Goal: Information Seeking & Learning: Compare options

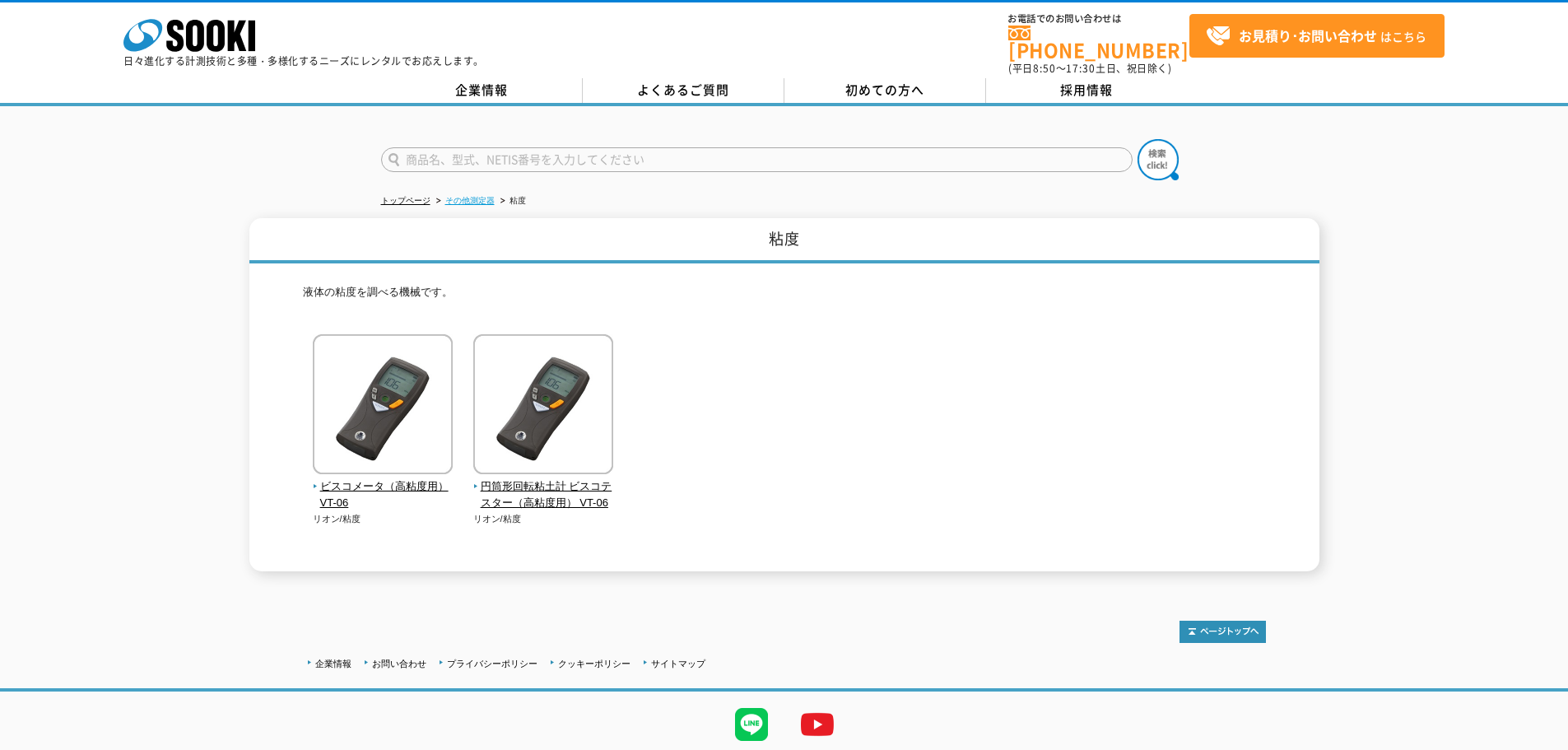
click at [471, 196] on link "その他測定器" at bounding box center [470, 200] width 49 height 9
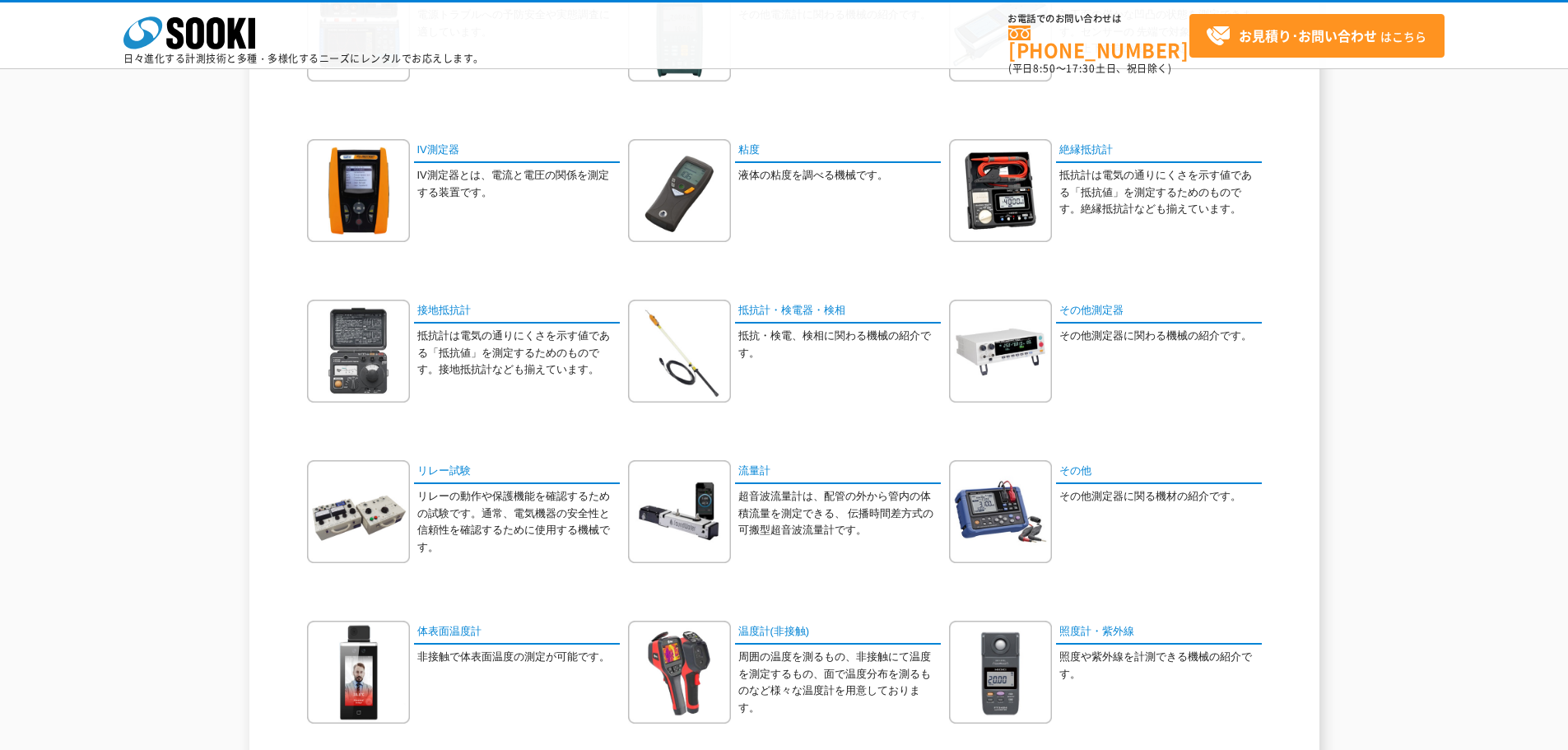
scroll to position [576, 0]
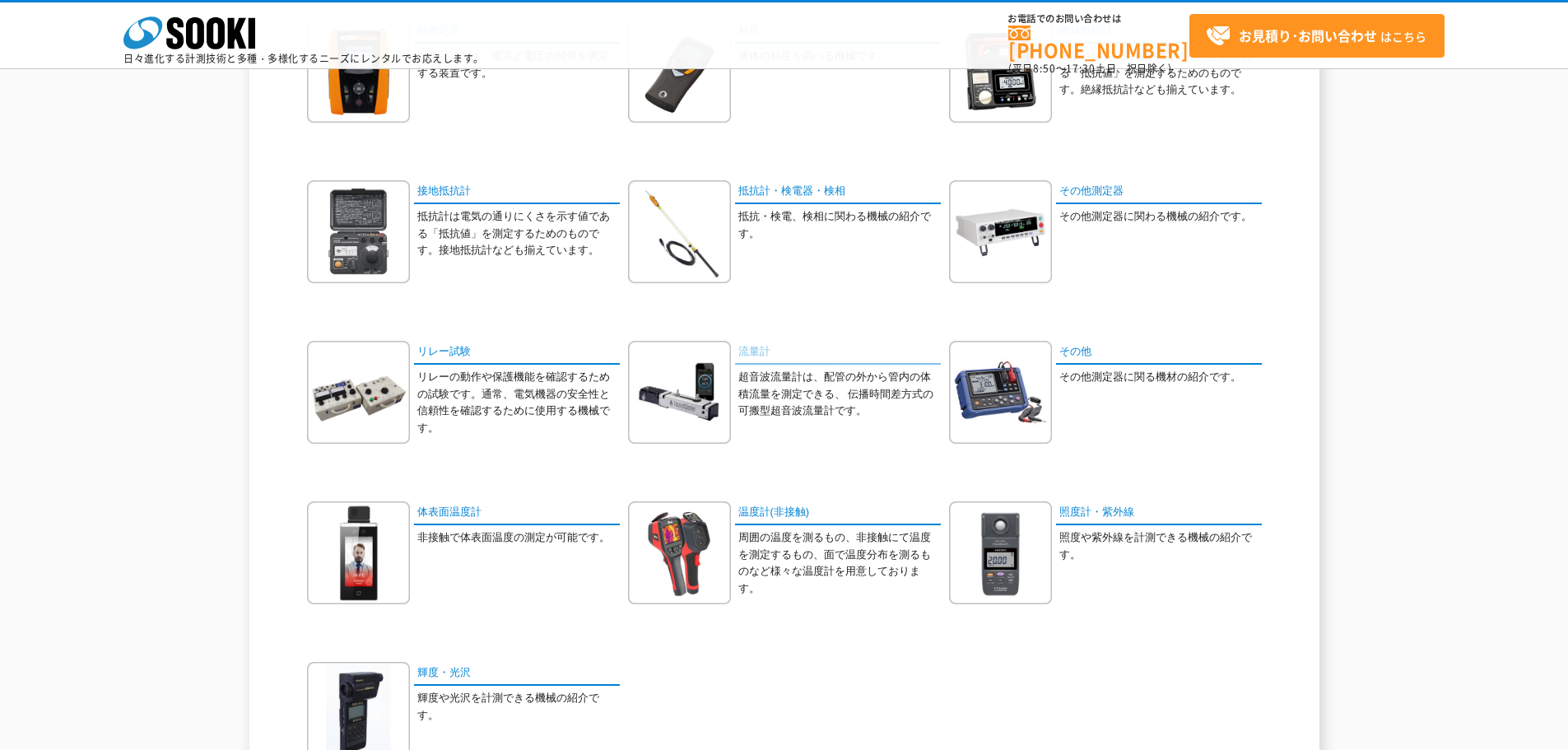
click at [755, 350] on link "流量計" at bounding box center [837, 353] width 206 height 24
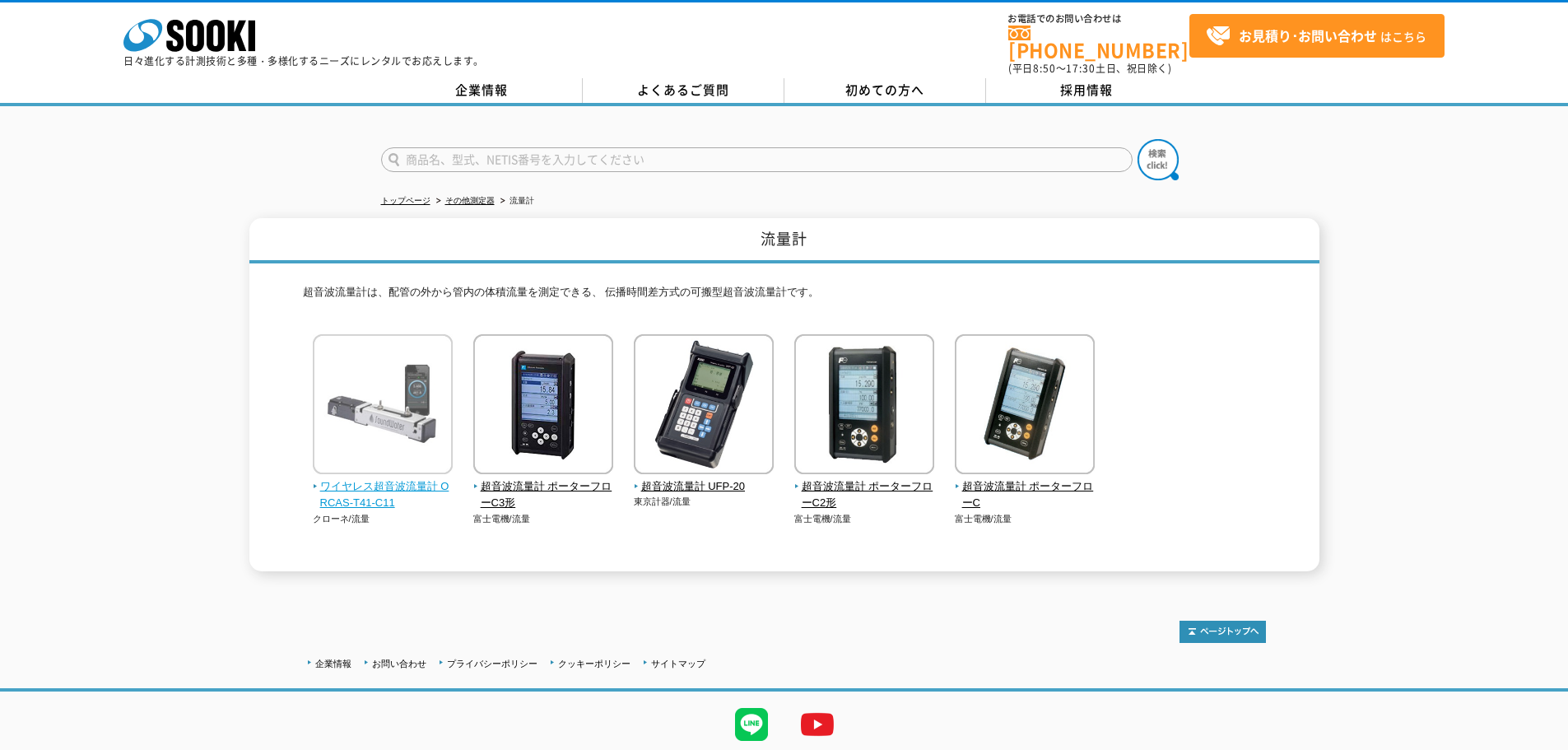
click at [432, 375] on img at bounding box center [382, 406] width 140 height 144
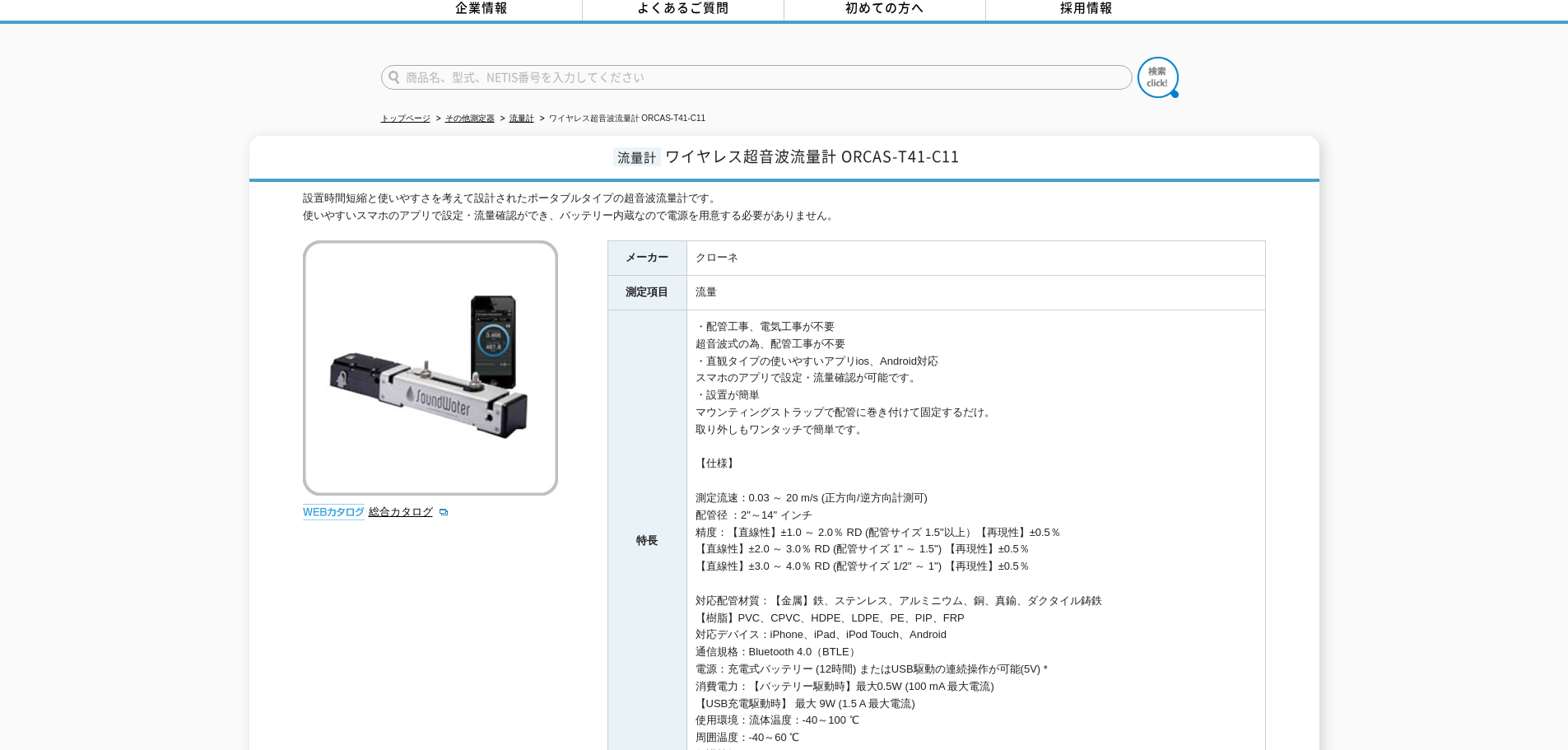
scroll to position [165, 0]
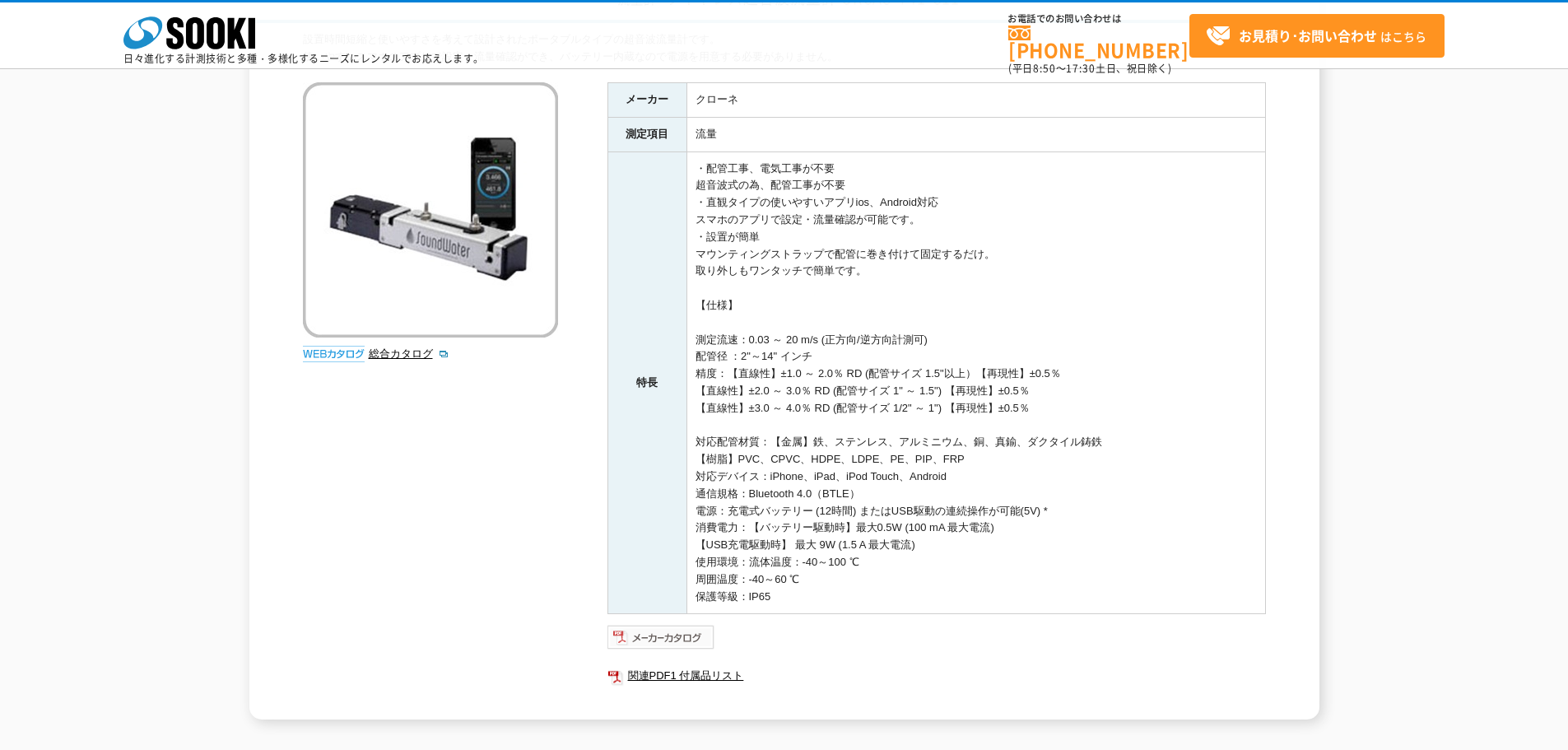
click at [687, 633] on img at bounding box center [661, 637] width 108 height 26
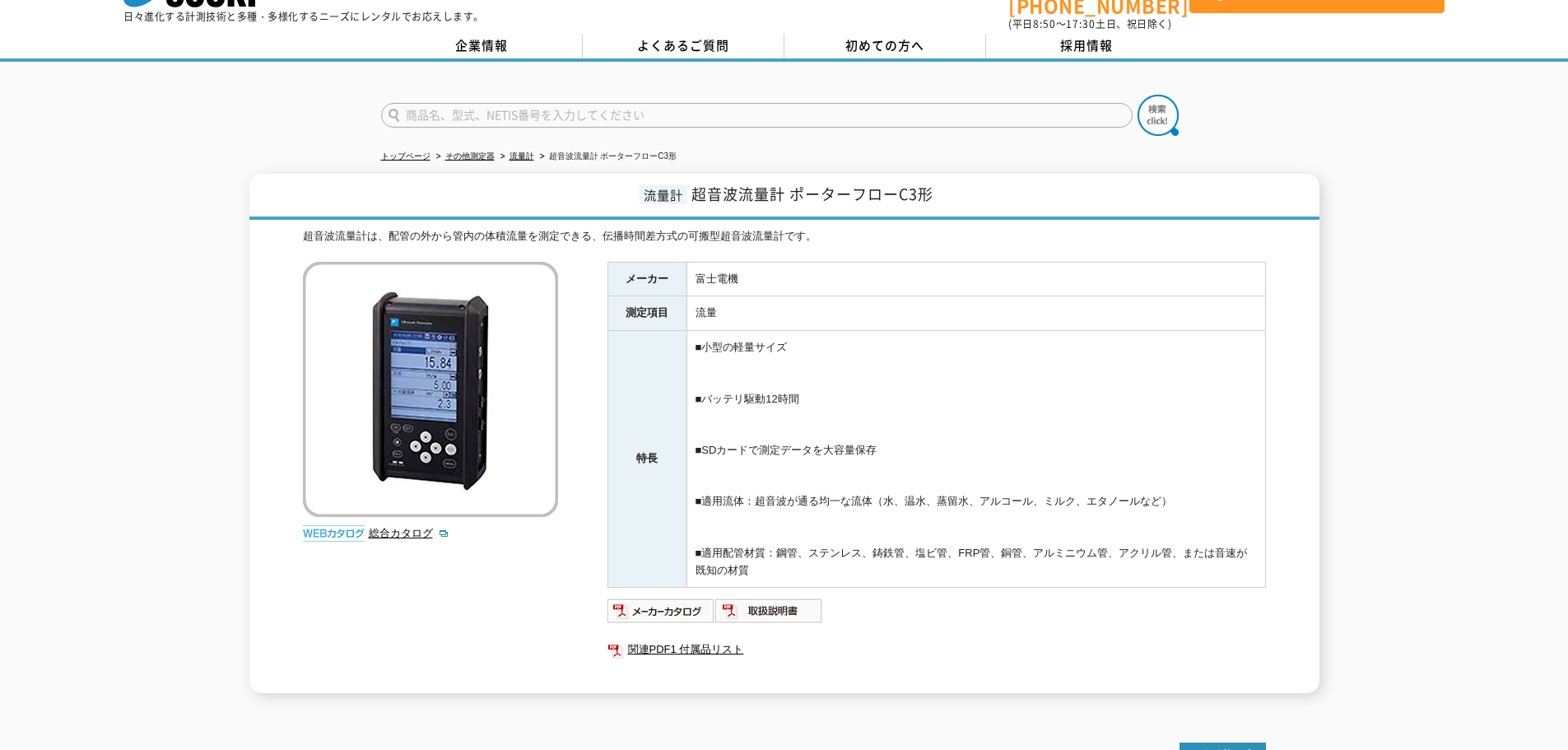
scroll to position [82, 0]
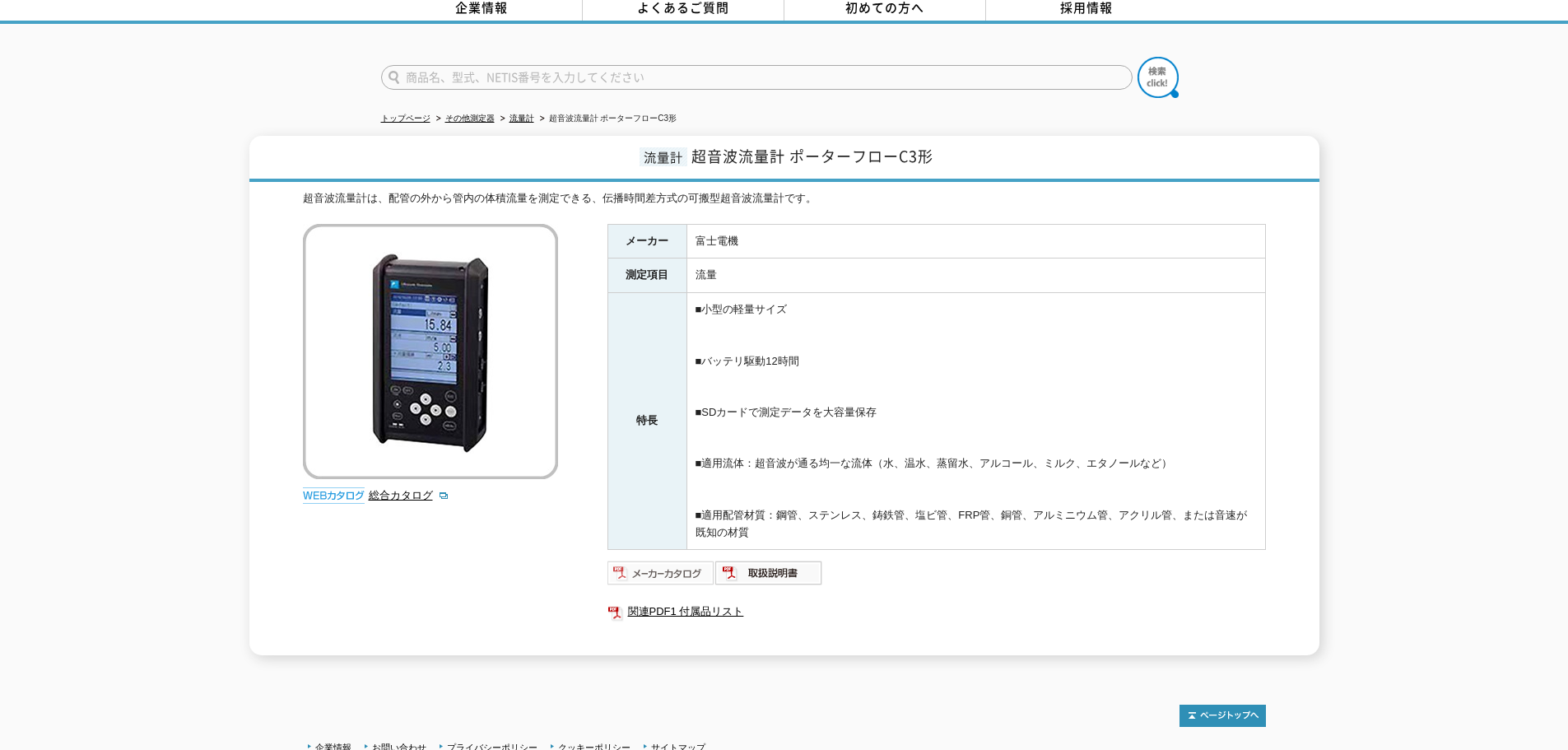
click at [687, 572] on img at bounding box center [661, 572] width 108 height 26
